Goal: Task Accomplishment & Management: Use online tool/utility

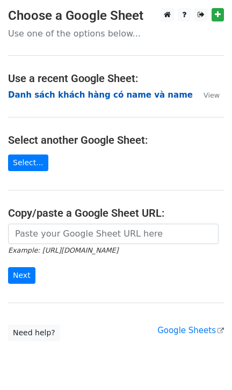
click at [61, 96] on strong "Danh sách khách hàng có name và name" at bounding box center [100, 95] width 184 height 10
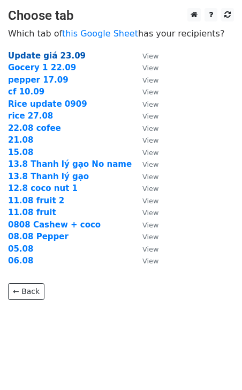
click at [48, 55] on strong "Update giá 23.09" at bounding box center [47, 56] width 78 height 10
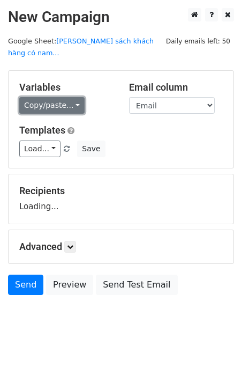
click at [47, 97] on link "Copy/paste..." at bounding box center [51, 105] width 65 height 17
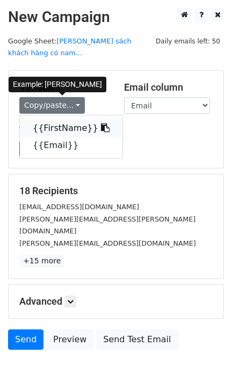
click at [55, 120] on link "{{FirstName}}" at bounding box center [71, 128] width 102 height 17
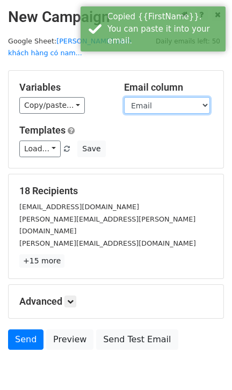
click at [161, 97] on select "FirstName Email" at bounding box center [167, 105] width 86 height 17
click at [124, 97] on select "FirstName Email" at bounding box center [167, 105] width 86 height 17
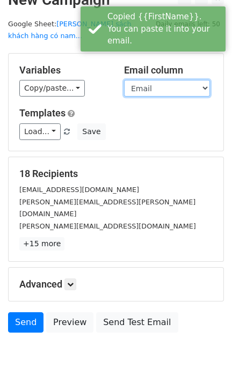
scroll to position [26, 0]
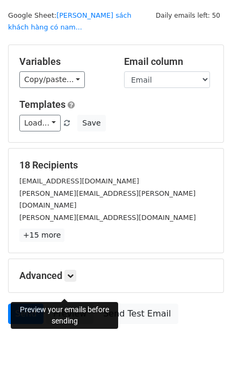
click at [52, 303] on link "Preview" at bounding box center [69, 313] width 47 height 20
click at [61, 303] on link "Preview" at bounding box center [69, 313] width 47 height 20
click at [64, 303] on link "Preview" at bounding box center [69, 313] width 47 height 20
click at [73, 303] on link "Preview" at bounding box center [69, 313] width 47 height 20
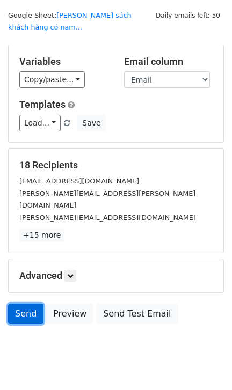
click at [25, 303] on link "Send" at bounding box center [25, 313] width 35 height 20
click at [26, 303] on link "Send" at bounding box center [25, 313] width 35 height 20
